Goal: Information Seeking & Learning: Learn about a topic

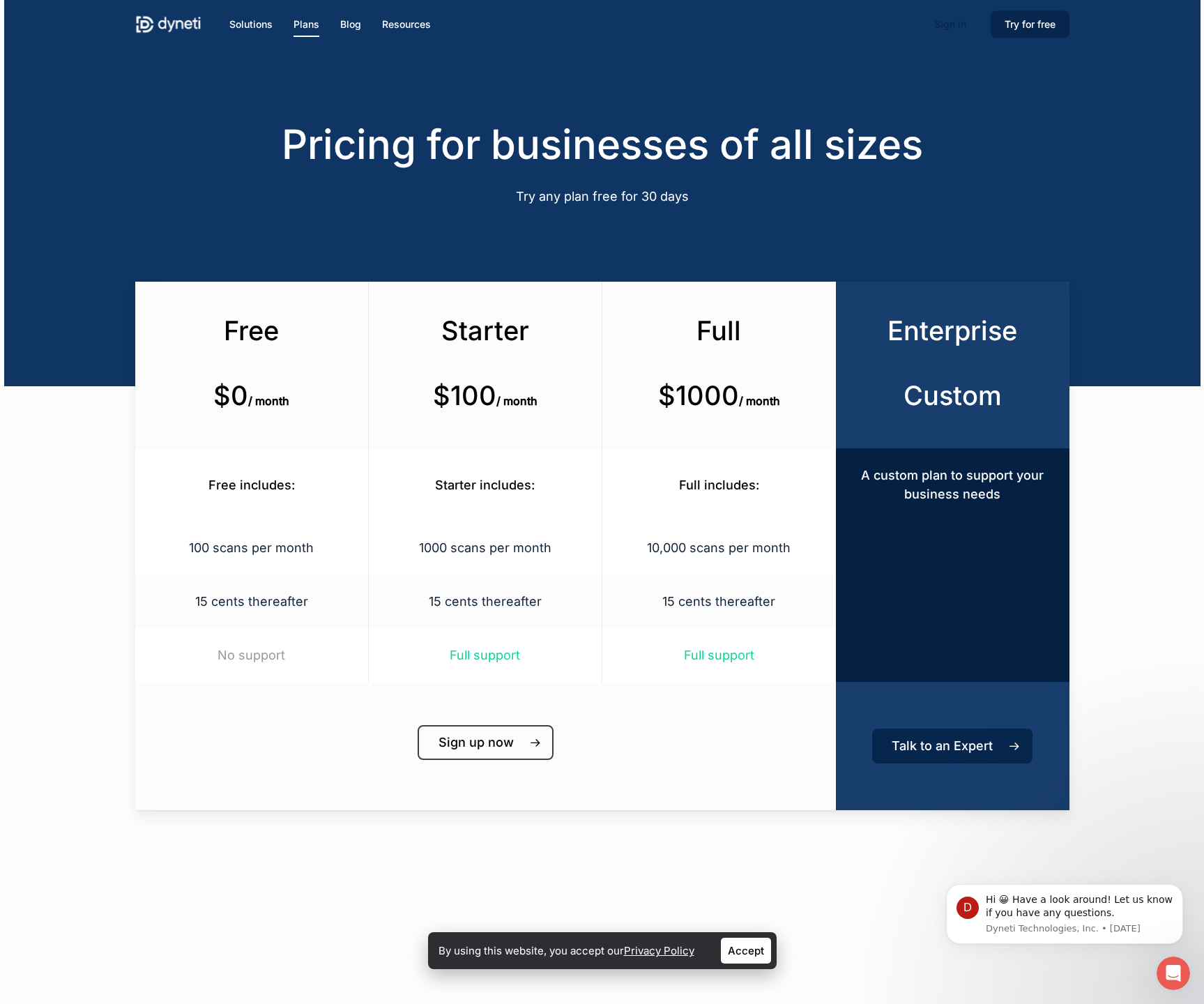
click at [695, 553] on p "10,000 scans per month" at bounding box center [718, 547] width 198 height 19
click at [725, 605] on p "15 cents thereafter" at bounding box center [718, 601] width 198 height 19
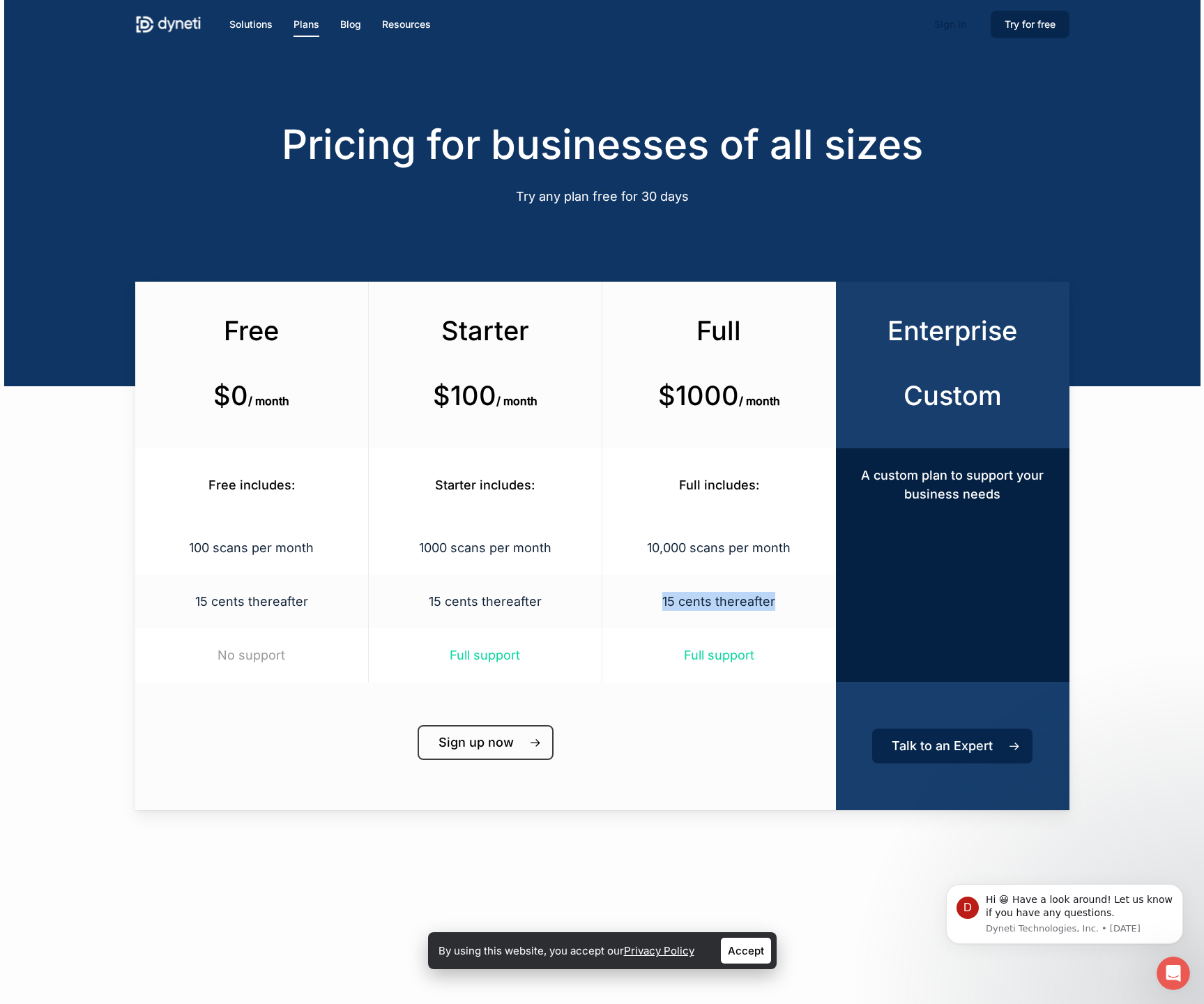
click at [725, 605] on p "15 cents thereafter" at bounding box center [718, 601] width 198 height 19
drag, startPoint x: 665, startPoint y: 198, endPoint x: 555, endPoint y: 202, distance: 110.1
click at [555, 202] on p "Try any plan free for 30 days" at bounding box center [602, 196] width 933 height 19
click at [633, 191] on span "Try any plan free for 30 days" at bounding box center [602, 196] width 173 height 15
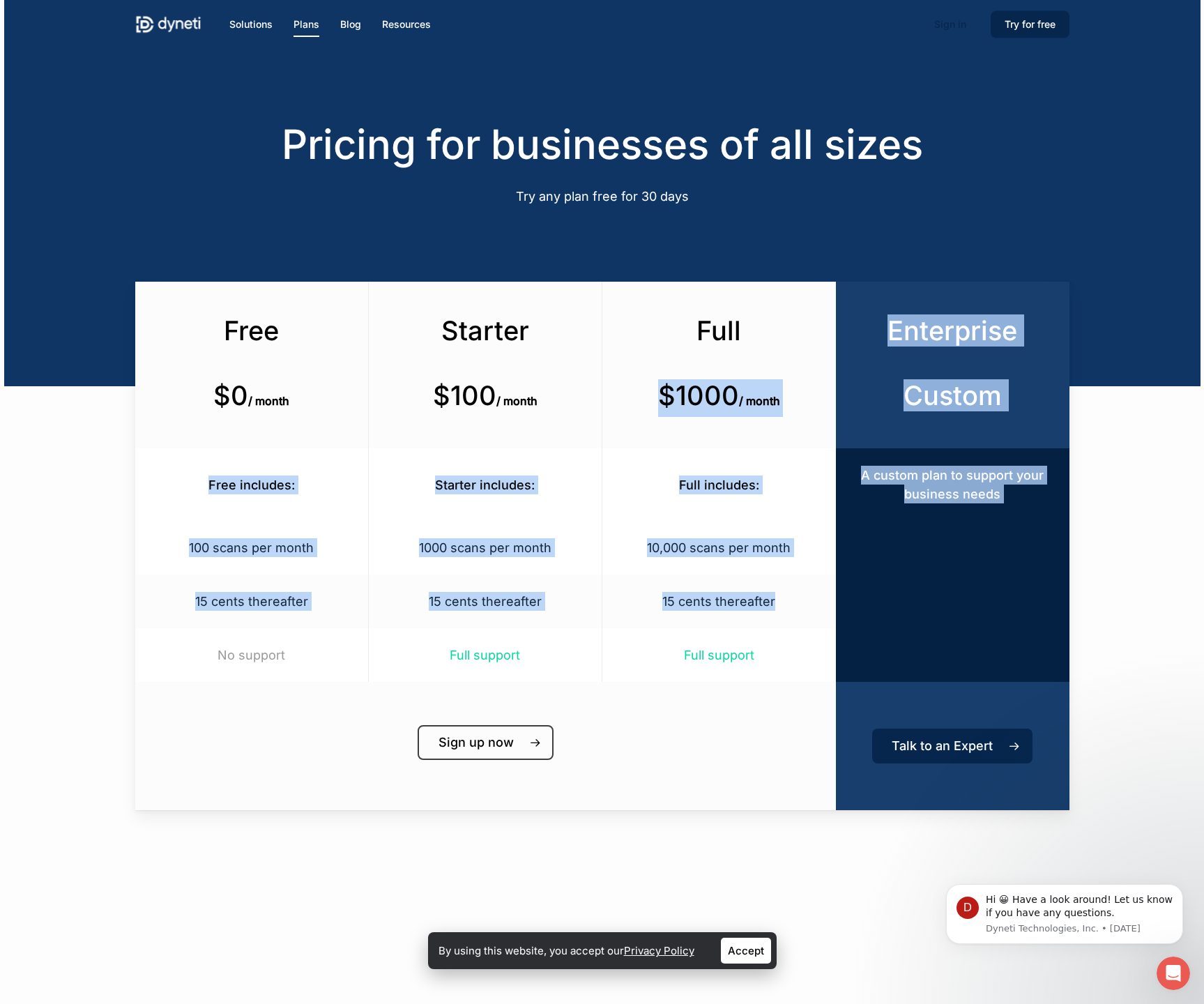
drag, startPoint x: 653, startPoint y: 397, endPoint x: 772, endPoint y: 620, distance: 252.8
click at [772, 620] on div "Free $0 / month Starter $100 / month Full $1000 / month Enterprise Custom Free …" at bounding box center [602, 546] width 934 height 528
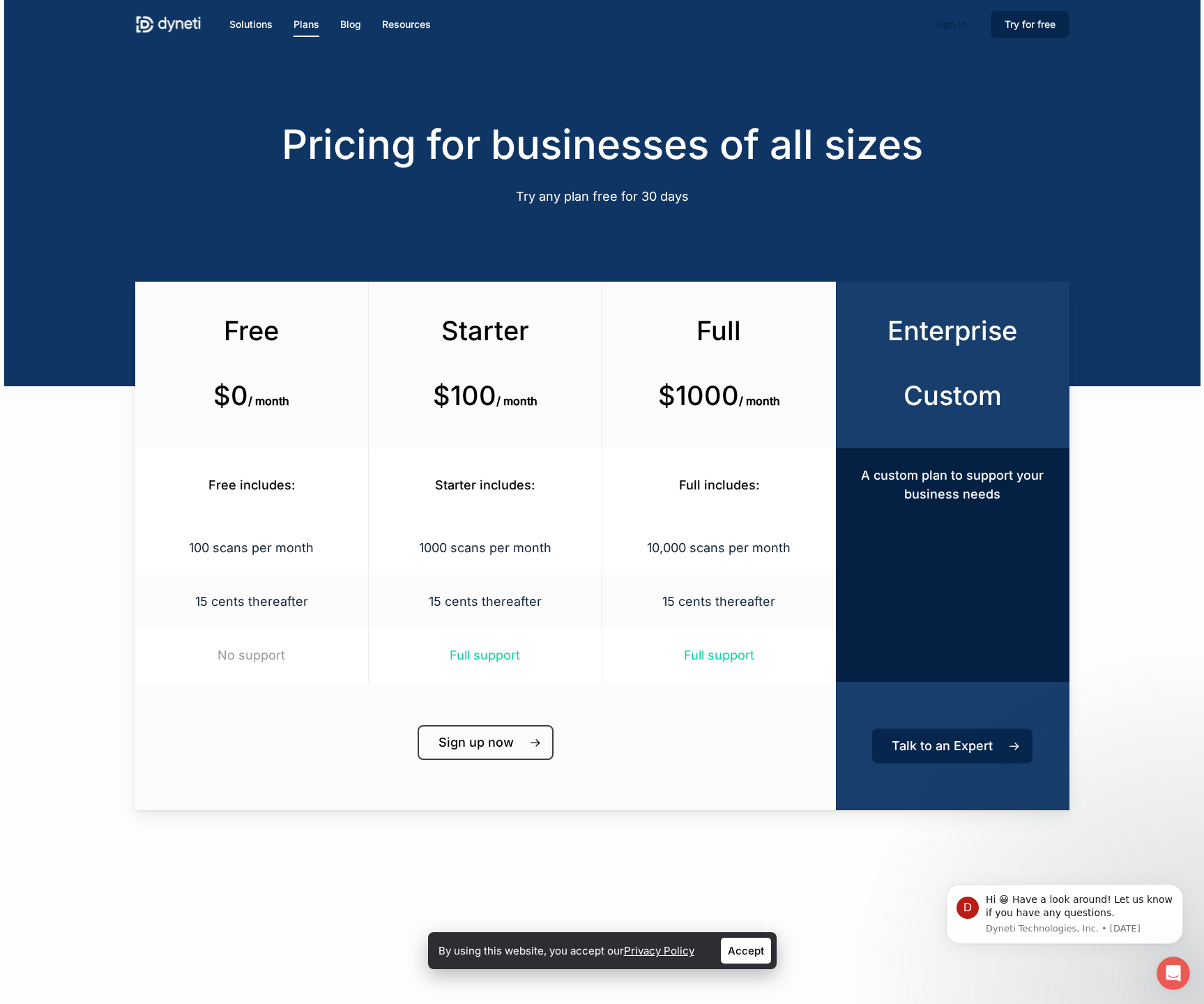
click at [747, 496] on div "Full includes:" at bounding box center [719, 484] width 234 height 72
